Goal: Navigation & Orientation: Find specific page/section

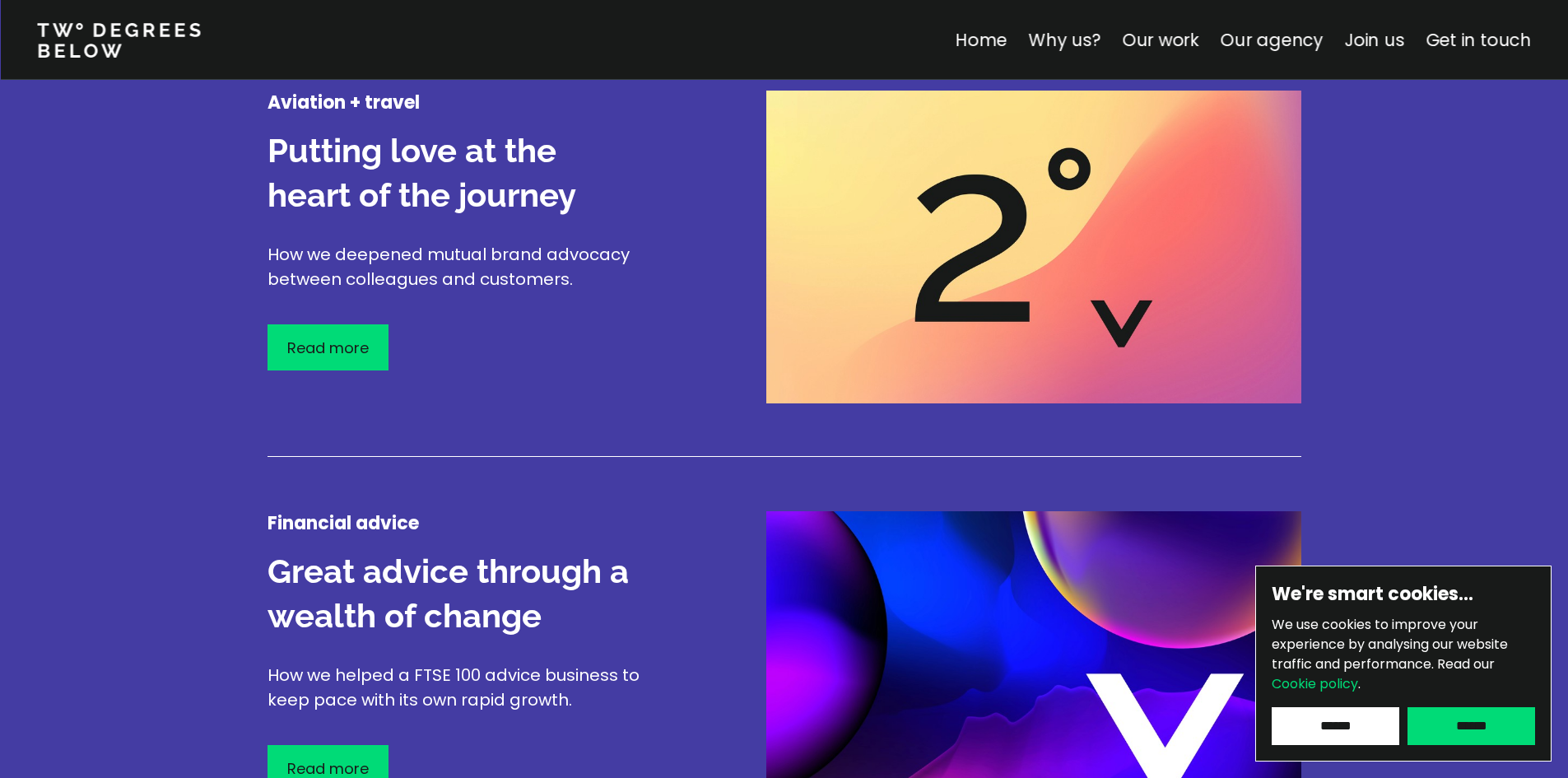
scroll to position [2469, 0]
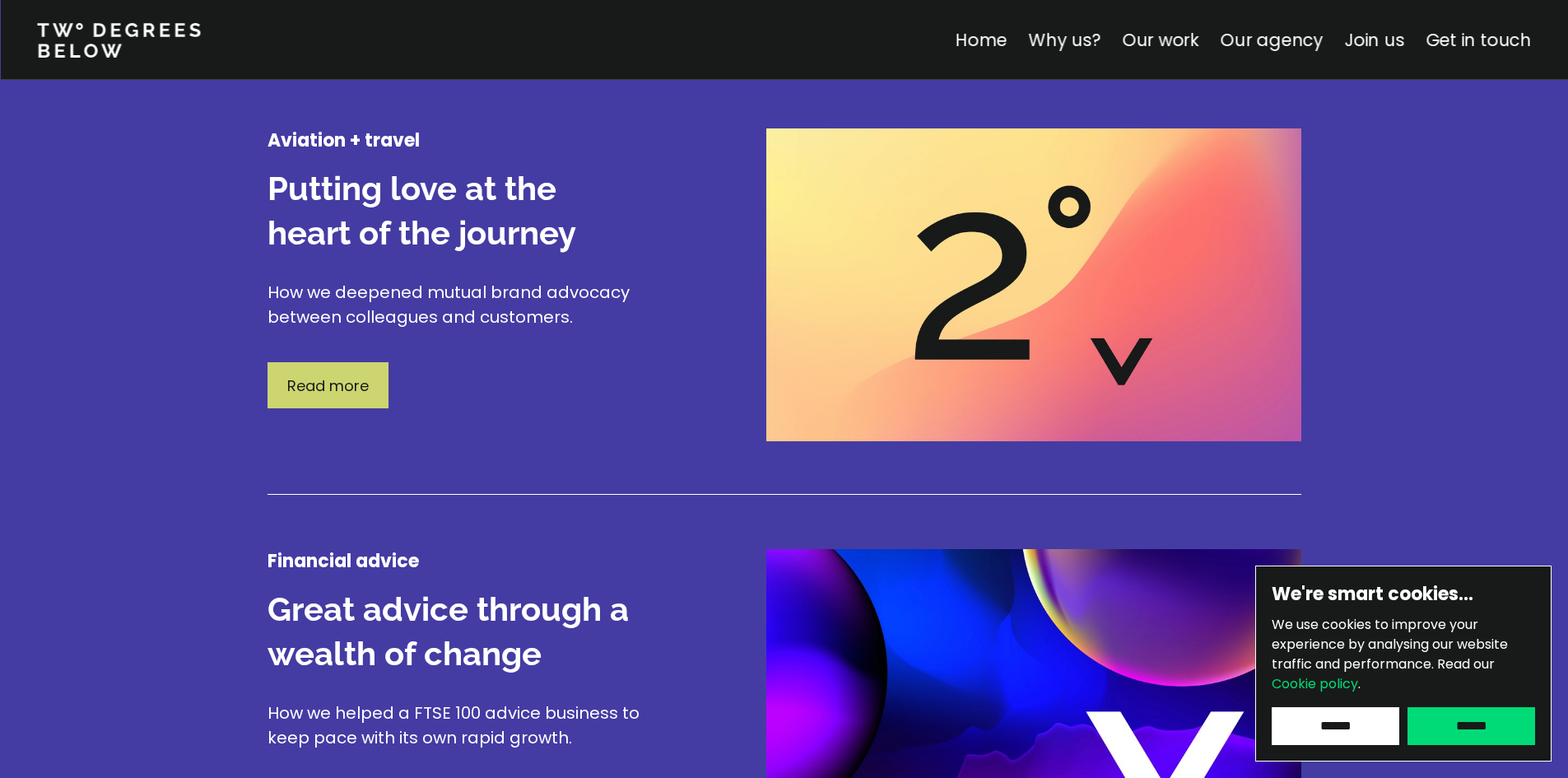
click at [324, 384] on p "Read more" at bounding box center [328, 386] width 82 height 22
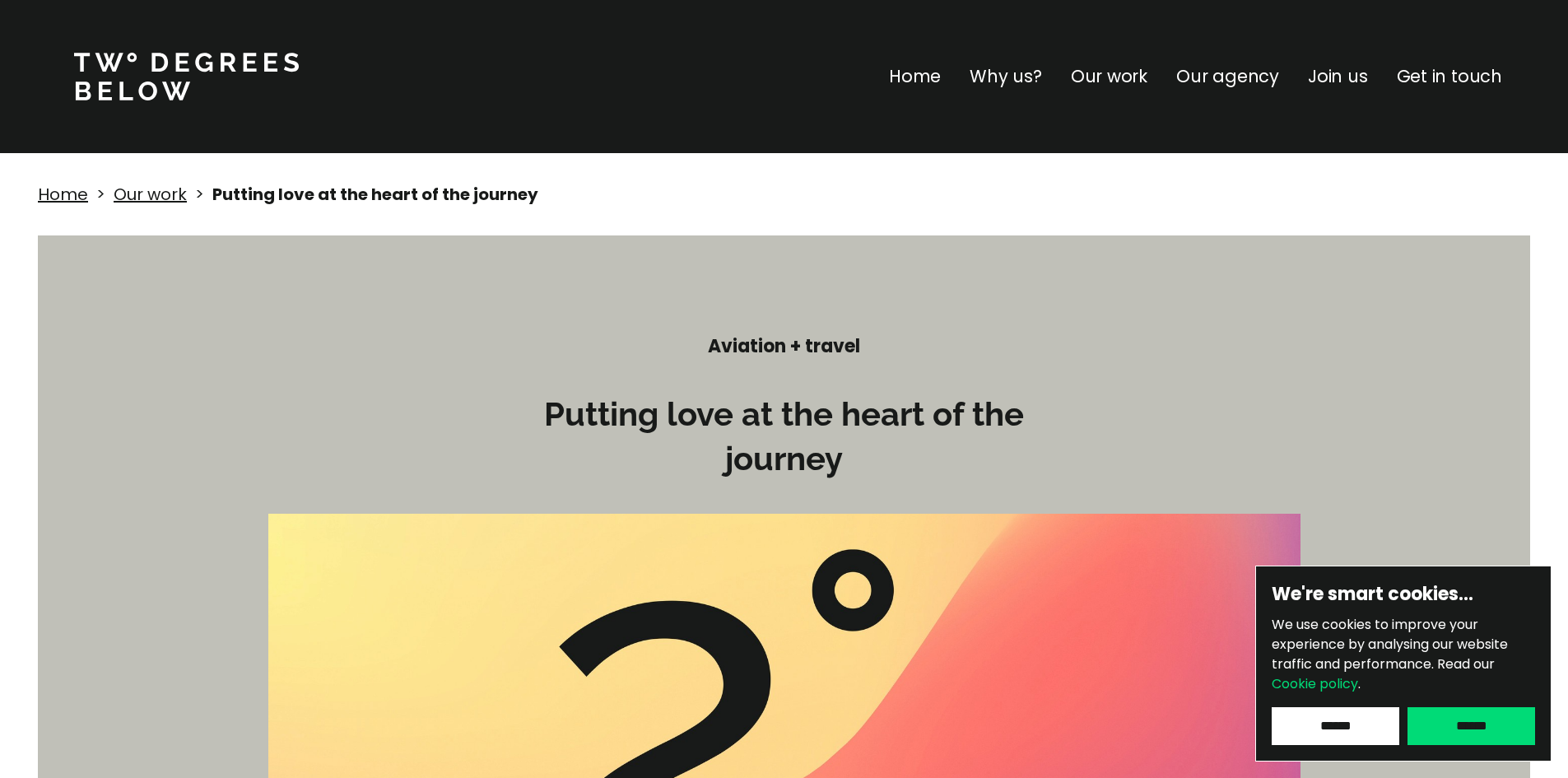
click at [1002, 77] on p "Why us?" at bounding box center [1005, 76] width 73 height 26
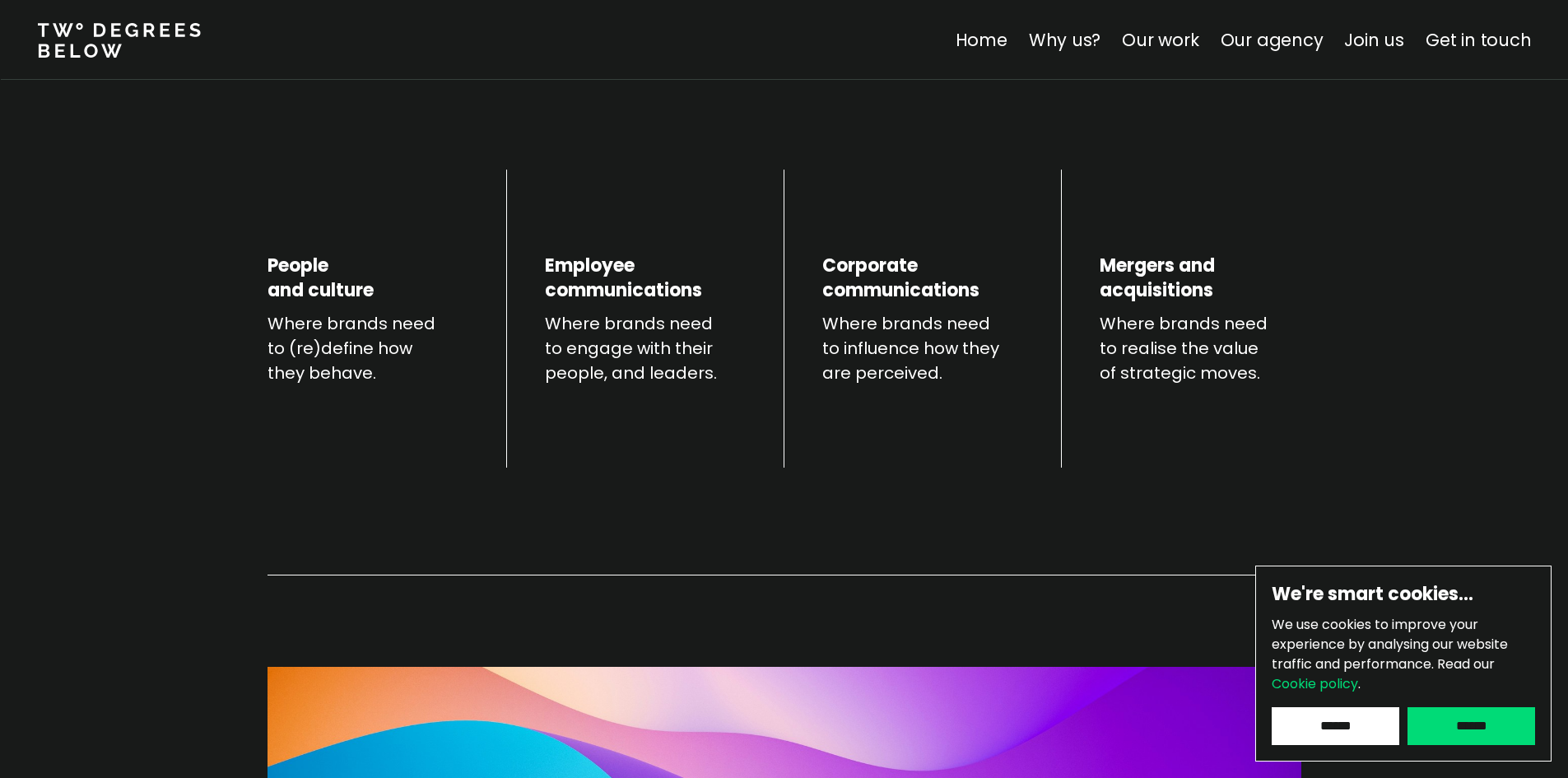
scroll to position [659, 0]
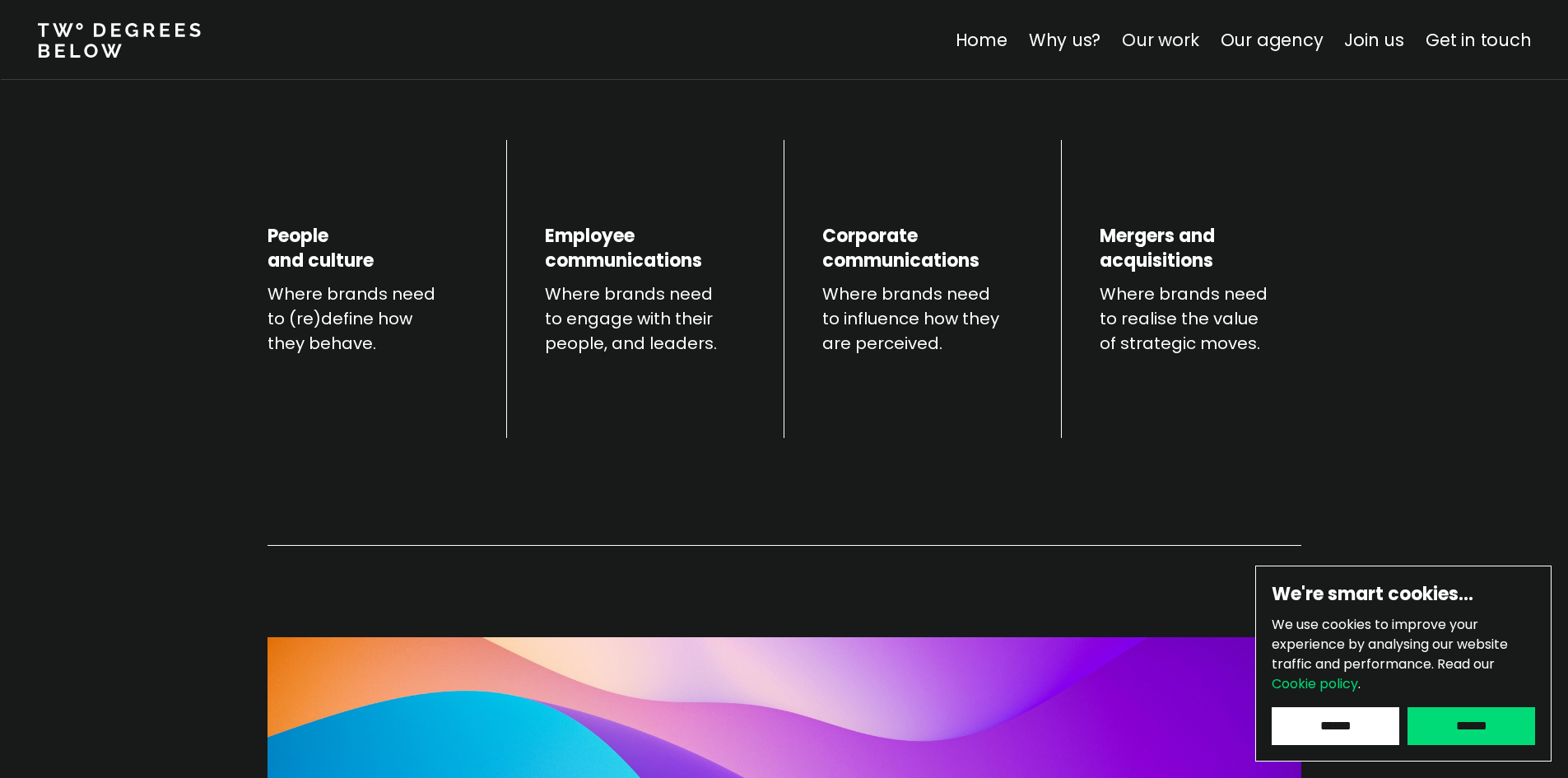
click at [1026, 32] on link "Our work" at bounding box center [1160, 40] width 77 height 24
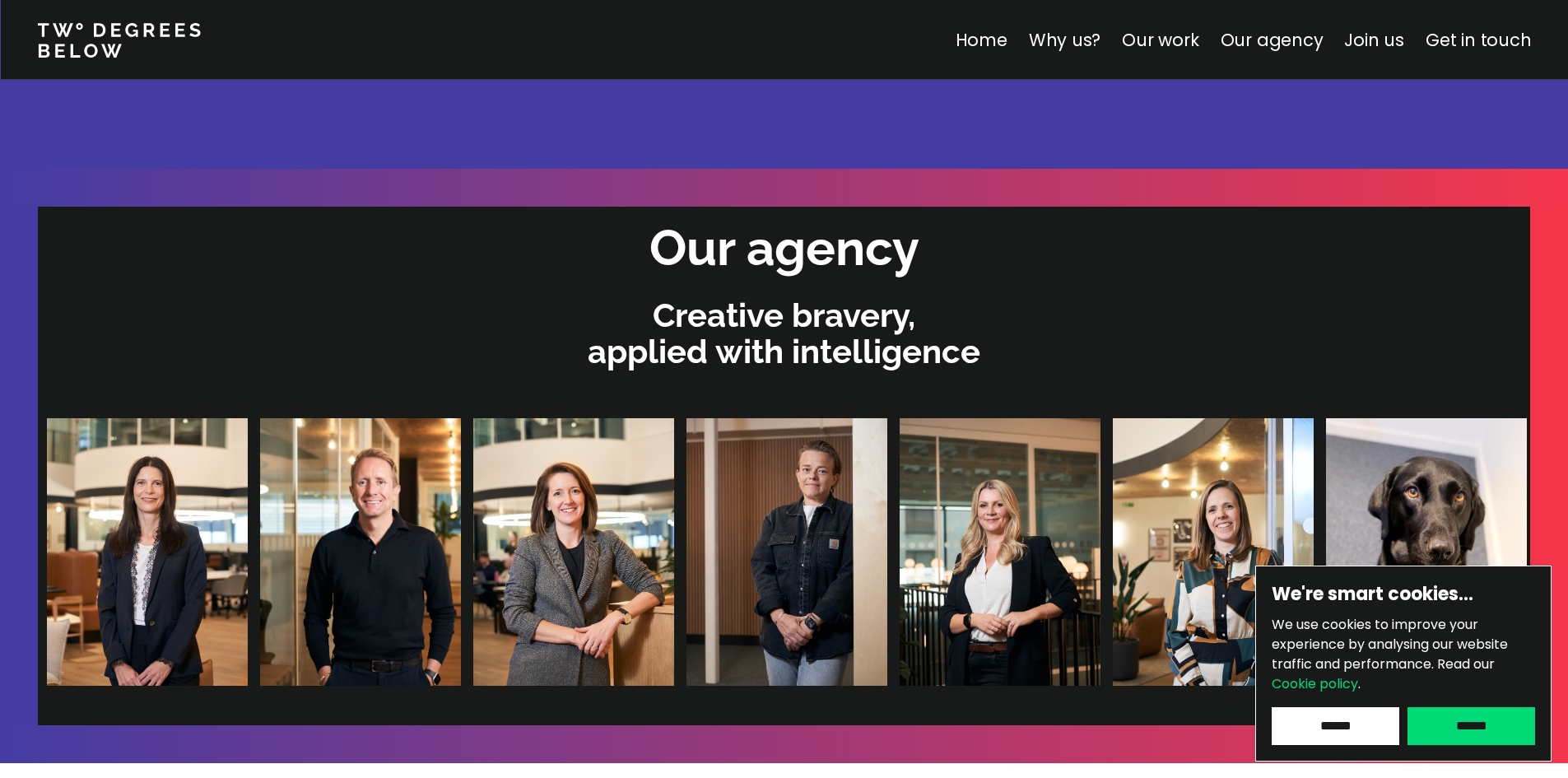
scroll to position [3410, 0]
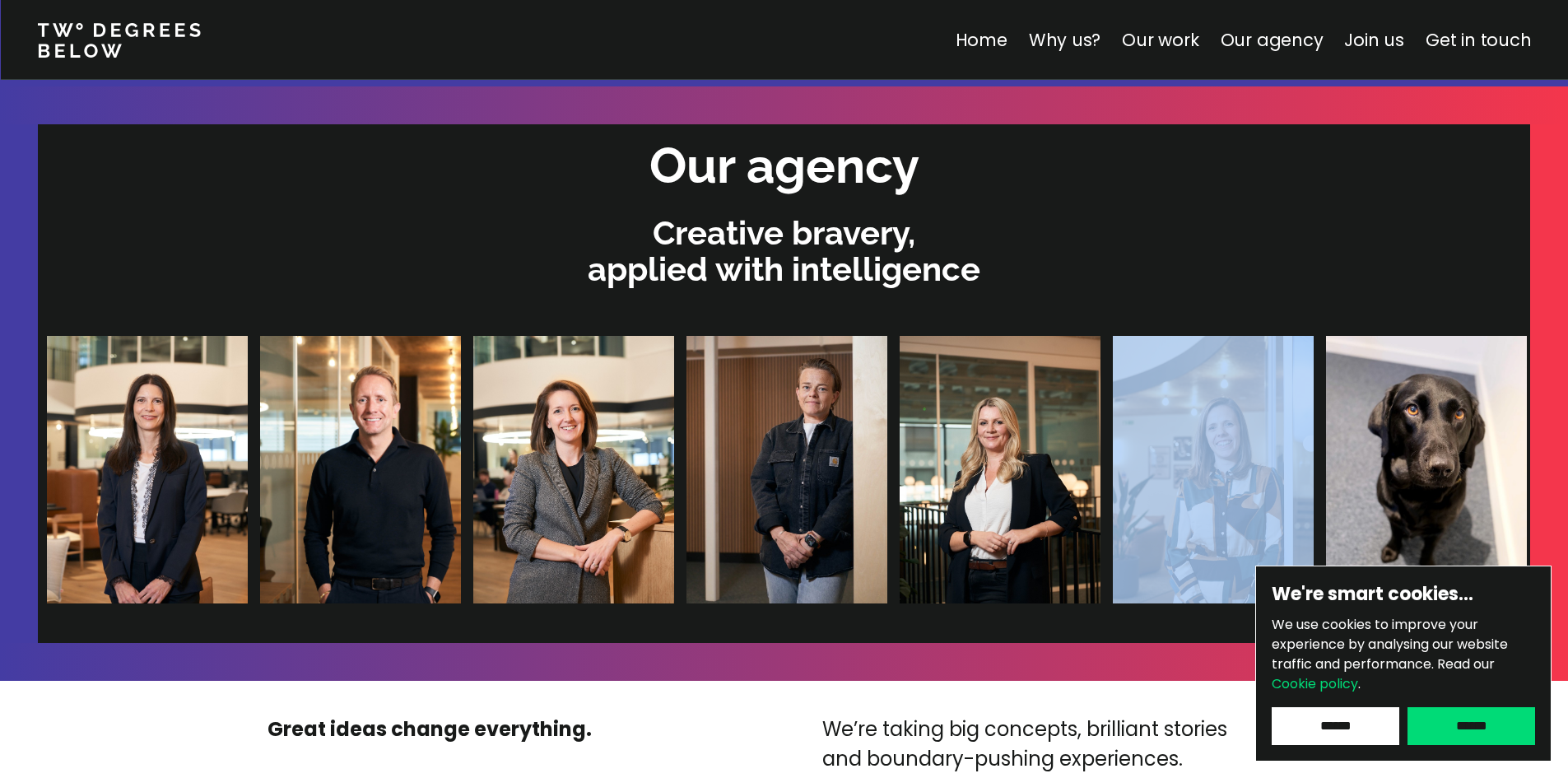
drag, startPoint x: 713, startPoint y: 477, endPoint x: 641, endPoint y: 476, distance: 72.0
click at [641, 476] on div at bounding box center [1101, 470] width 2119 height 268
click at [897, 470] on img at bounding box center [997, 470] width 200 height 268
click at [1026, 597] on input "******" at bounding box center [1336, 726] width 128 height 38
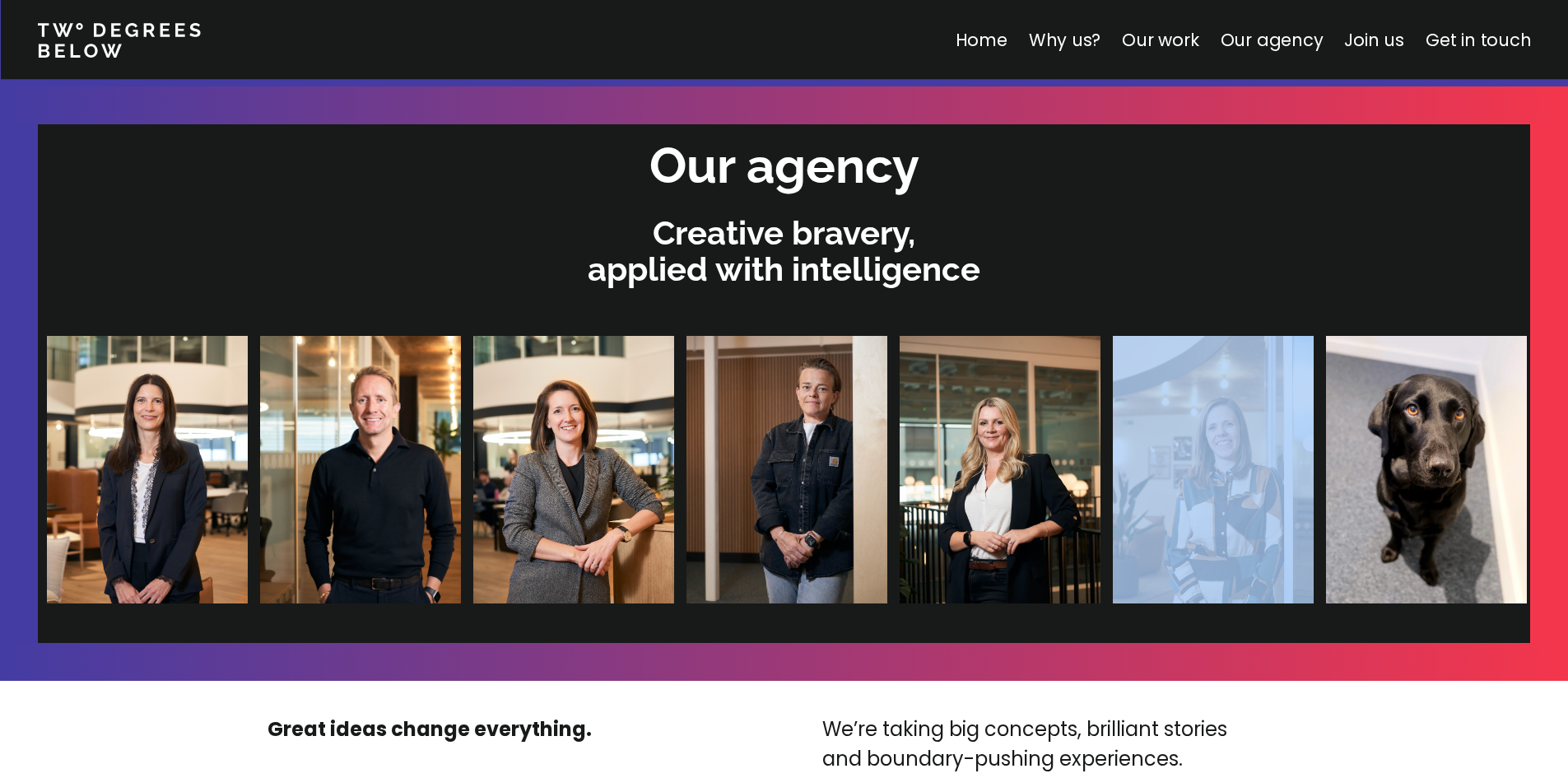
drag, startPoint x: 559, startPoint y: 495, endPoint x: 596, endPoint y: 495, distance: 37.0
click at [898, 495] on img at bounding box center [998, 470] width 200 height 268
click at [1026, 301] on section at bounding box center [783, 468] width 1490 height 347
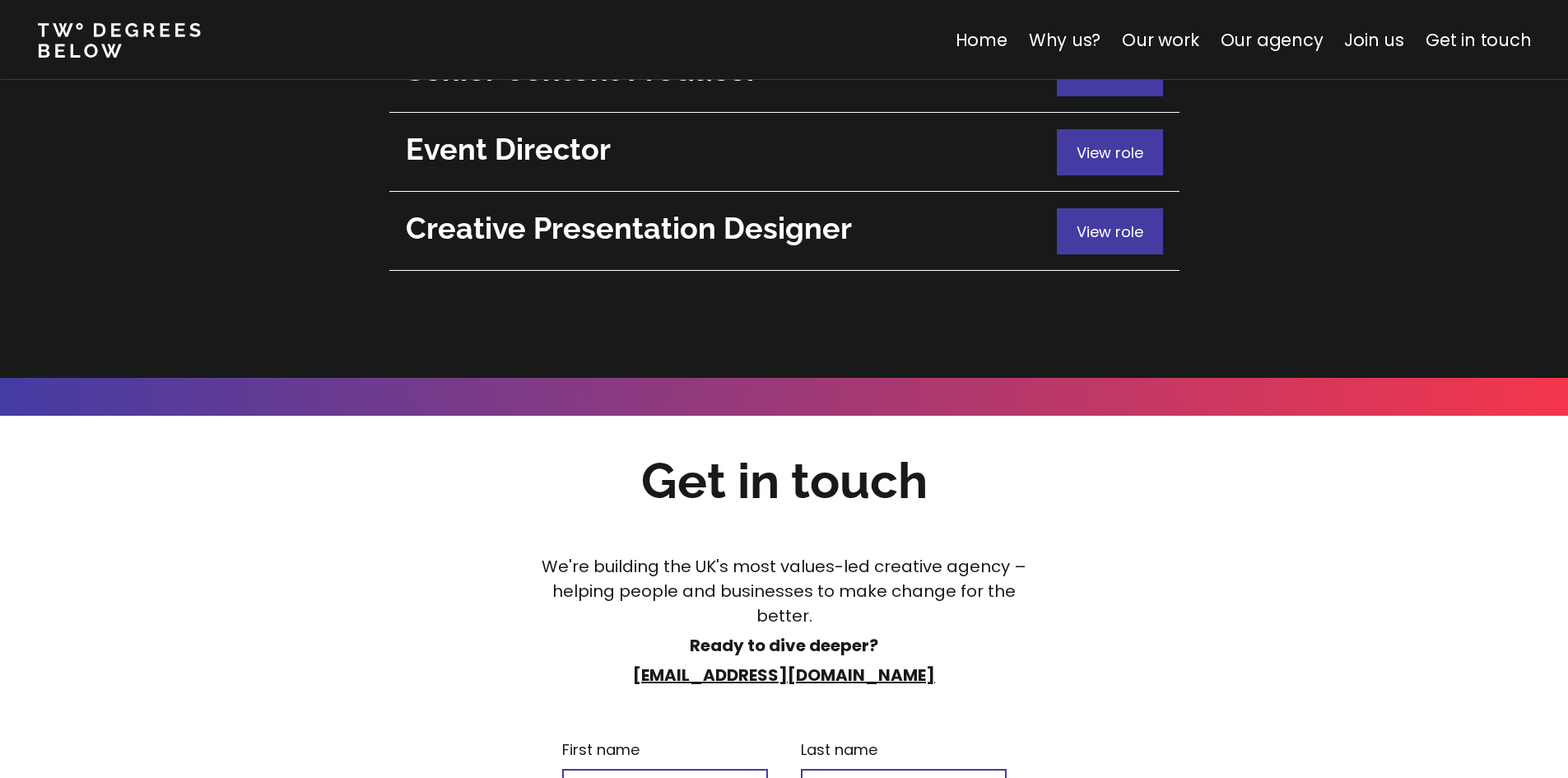
scroll to position [5961, 0]
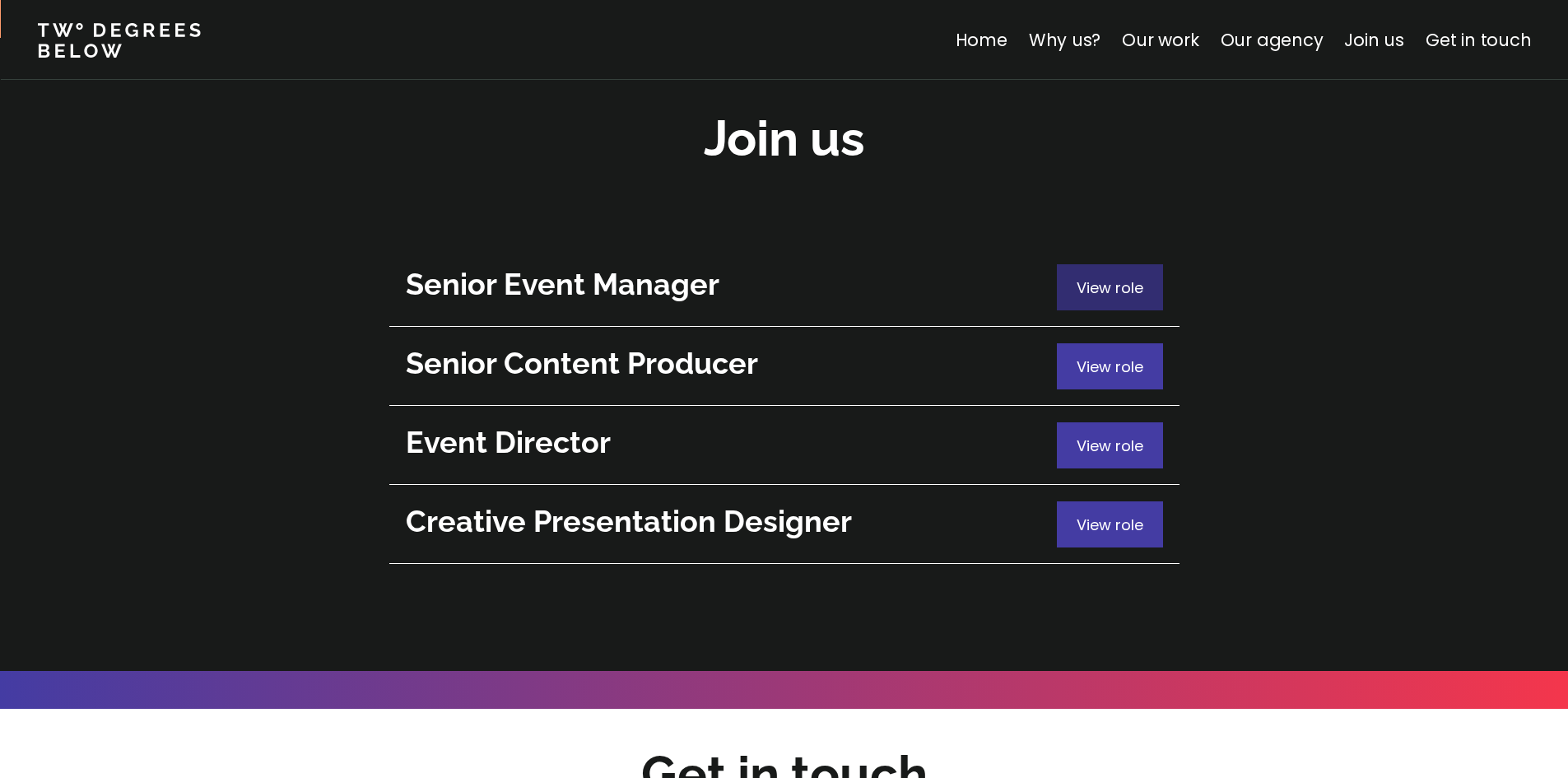
click at [1026, 276] on p "View role" at bounding box center [1110, 287] width 67 height 22
